Goal: Task Accomplishment & Management: Manage account settings

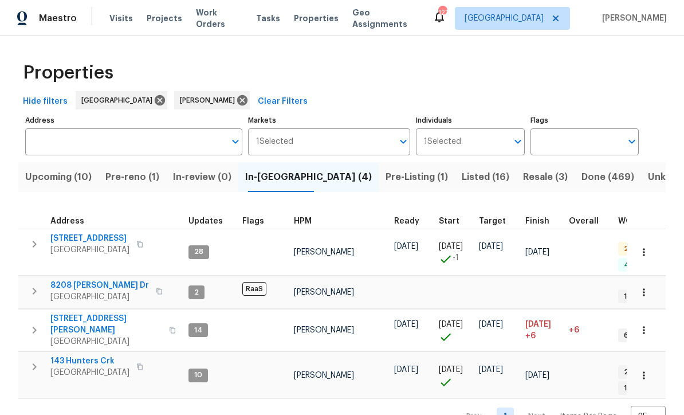
click at [133, 175] on span "Pre-reno (1)" at bounding box center [132, 177] width 54 height 16
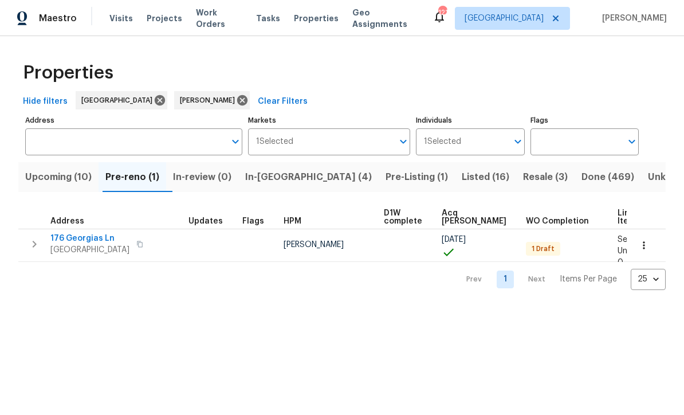
click at [70, 237] on span "176 Georgias Ln" at bounding box center [89, 238] width 79 height 11
click at [638, 246] on button "button" at bounding box center [644, 245] width 25 height 25
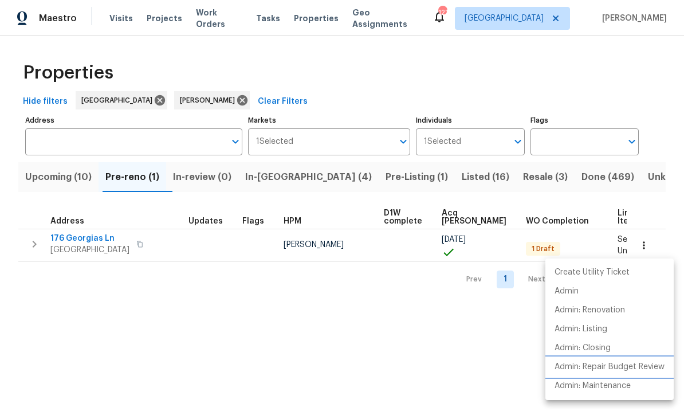
click at [591, 368] on p "Admin: Repair Budget Review" at bounding box center [610, 367] width 110 height 12
click at [630, 360] on li "Admin: Repair Budget Review" at bounding box center [610, 367] width 128 height 19
click at [586, 272] on p "Create Utility Ticket" at bounding box center [592, 272] width 75 height 12
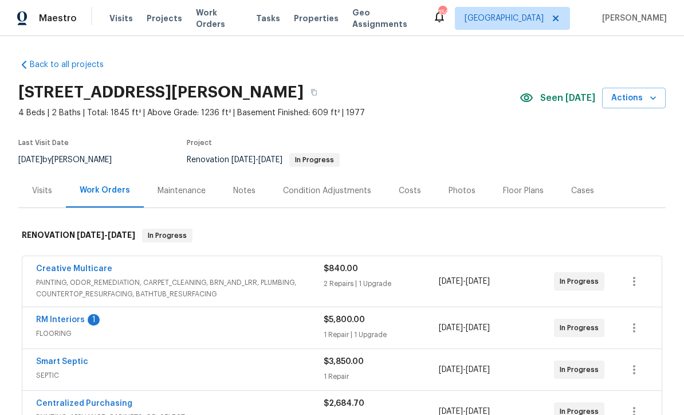
click at [56, 317] on link "RM Interiors" at bounding box center [60, 320] width 49 height 8
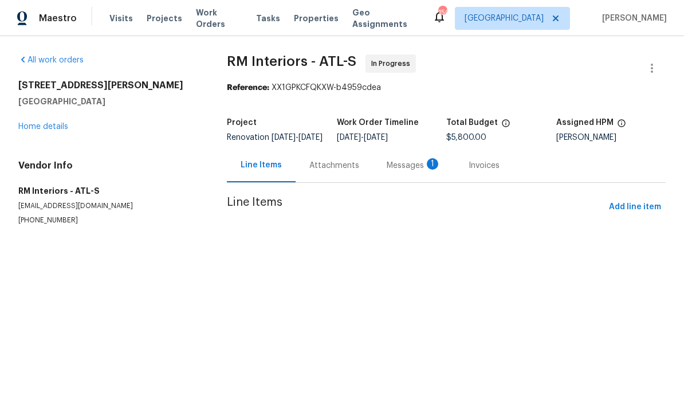
click at [390, 171] on div "Messages 1" at bounding box center [414, 165] width 54 height 11
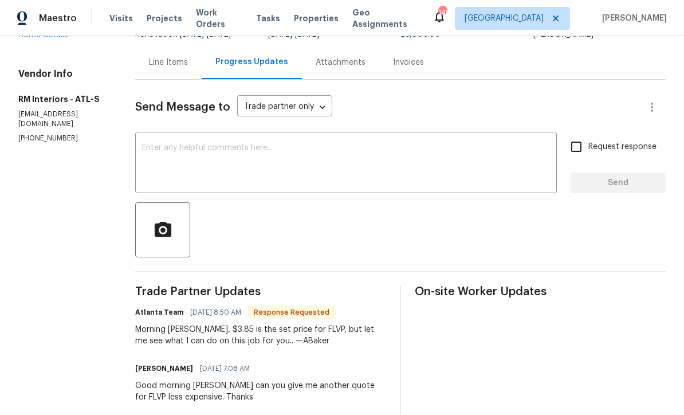
scroll to position [105, 0]
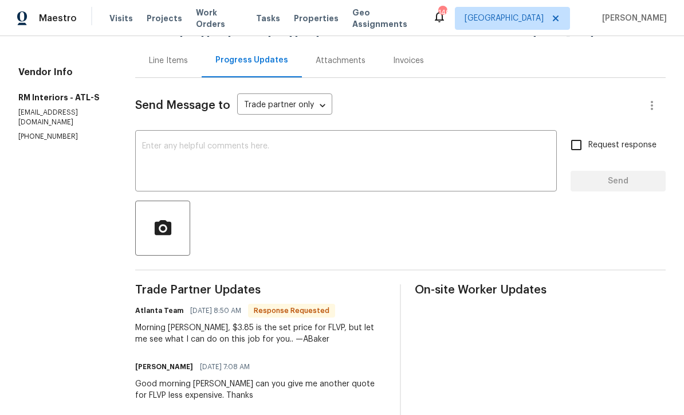
click at [147, 147] on textarea at bounding box center [346, 162] width 408 height 40
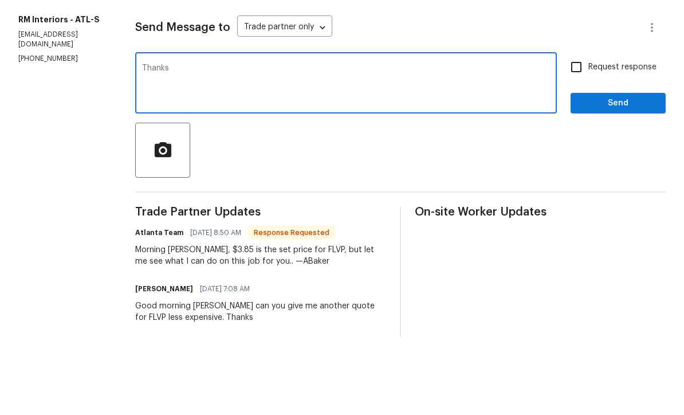
type textarea "Thanks"
click at [603, 174] on span "Send" at bounding box center [618, 181] width 77 height 14
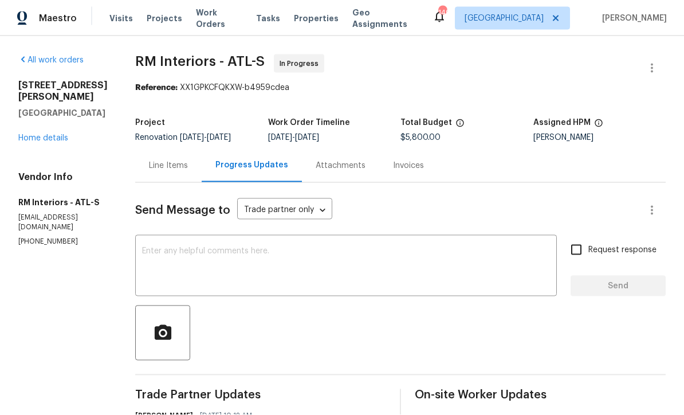
scroll to position [0, 0]
